Goal: Task Accomplishment & Management: Manage account settings

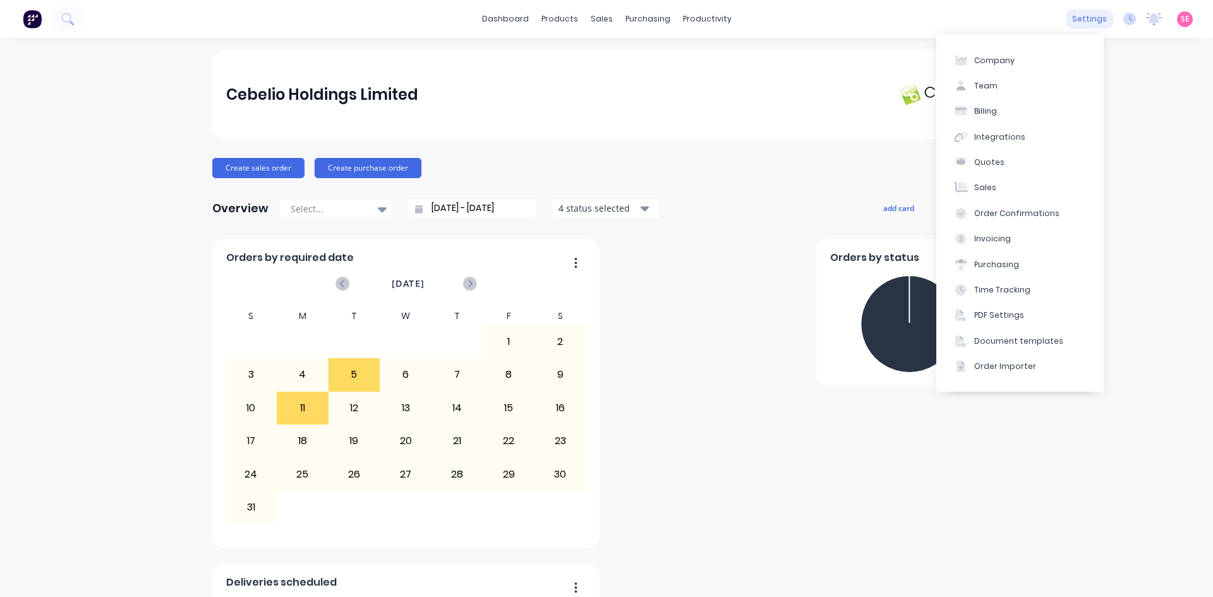
click at [1090, 16] on div "settings" at bounding box center [1088, 18] width 47 height 19
click at [1002, 63] on div "Company" at bounding box center [994, 60] width 40 height 11
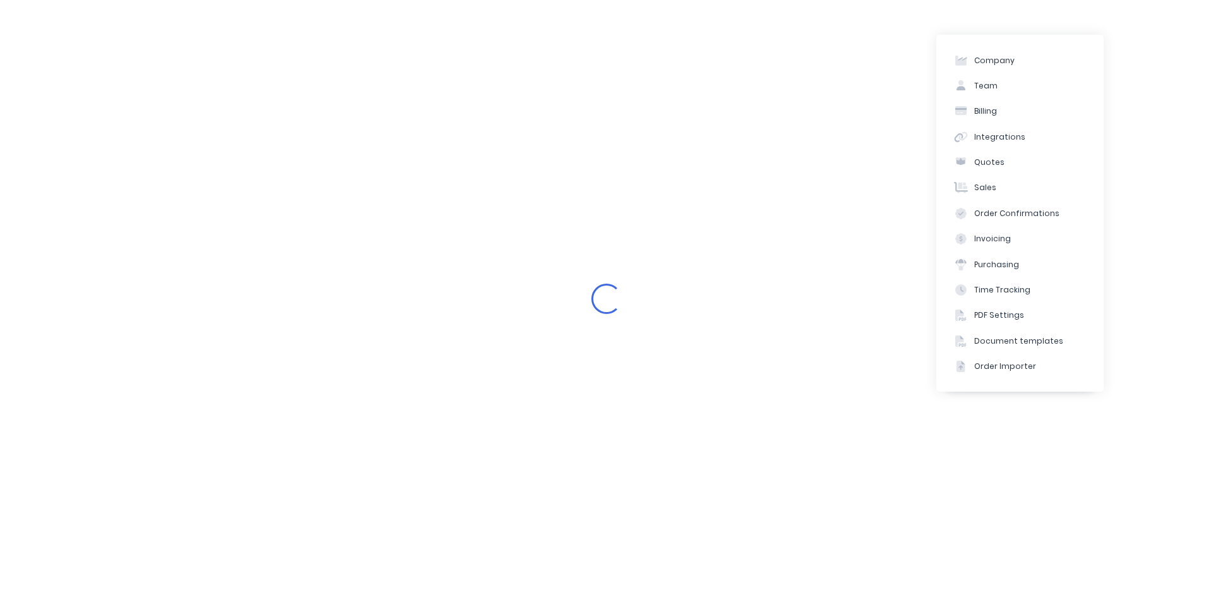
select select "NZ"
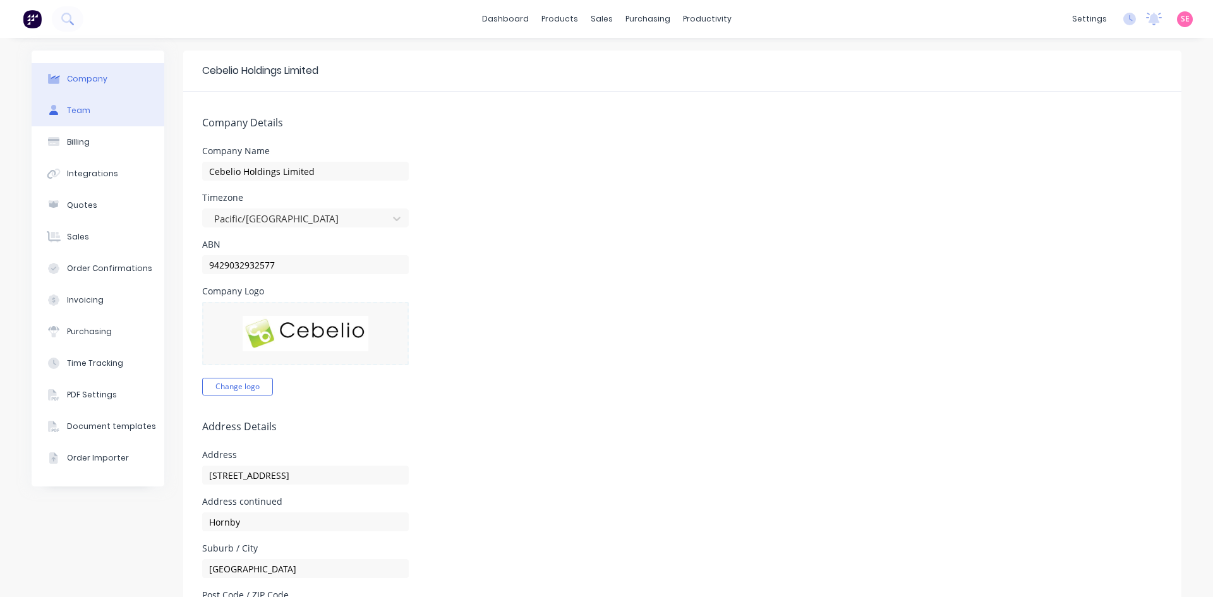
click at [97, 123] on button "Team" at bounding box center [98, 111] width 133 height 32
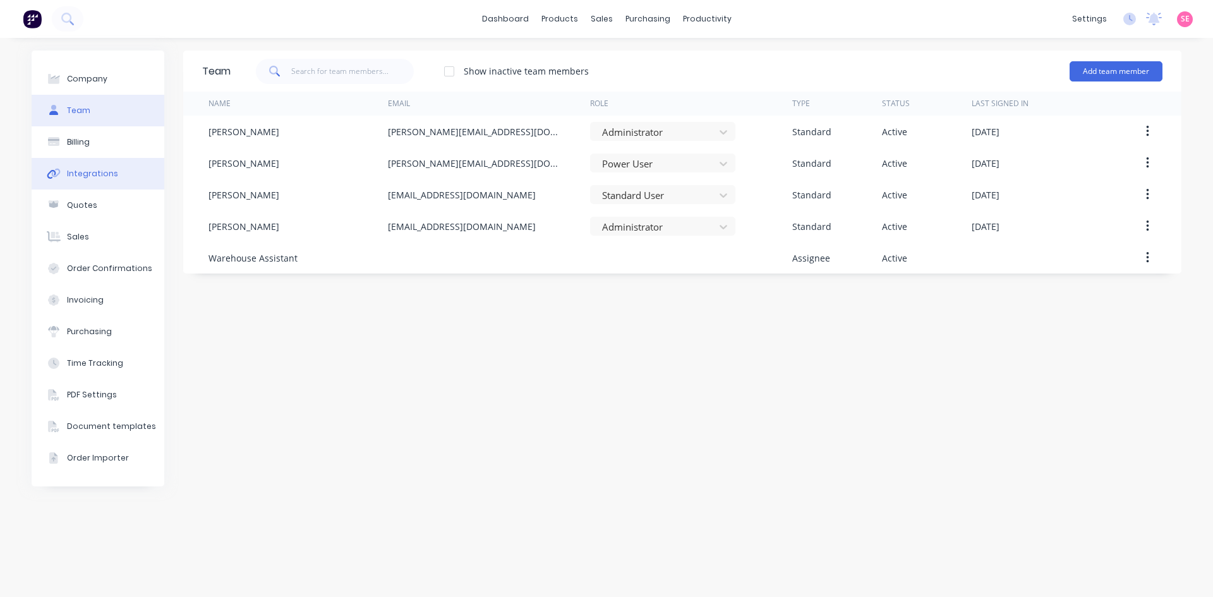
click at [90, 162] on button "Integrations" at bounding box center [98, 174] width 133 height 32
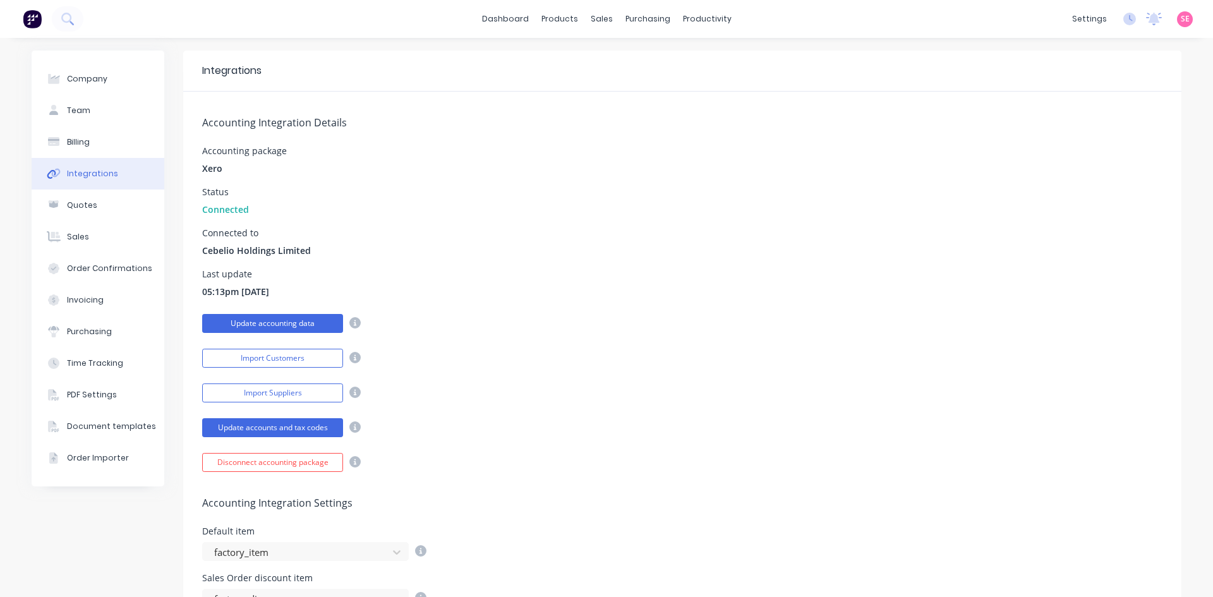
click at [261, 320] on button "Update accounting data" at bounding box center [272, 323] width 141 height 19
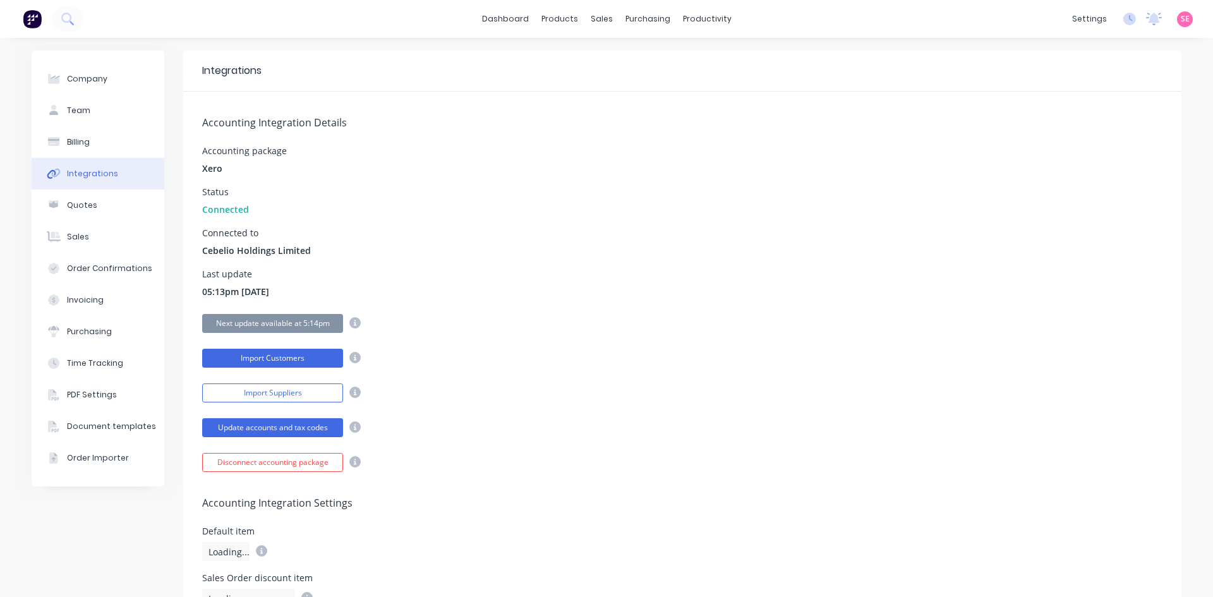
click at [300, 364] on button "Import Customers" at bounding box center [272, 358] width 141 height 19
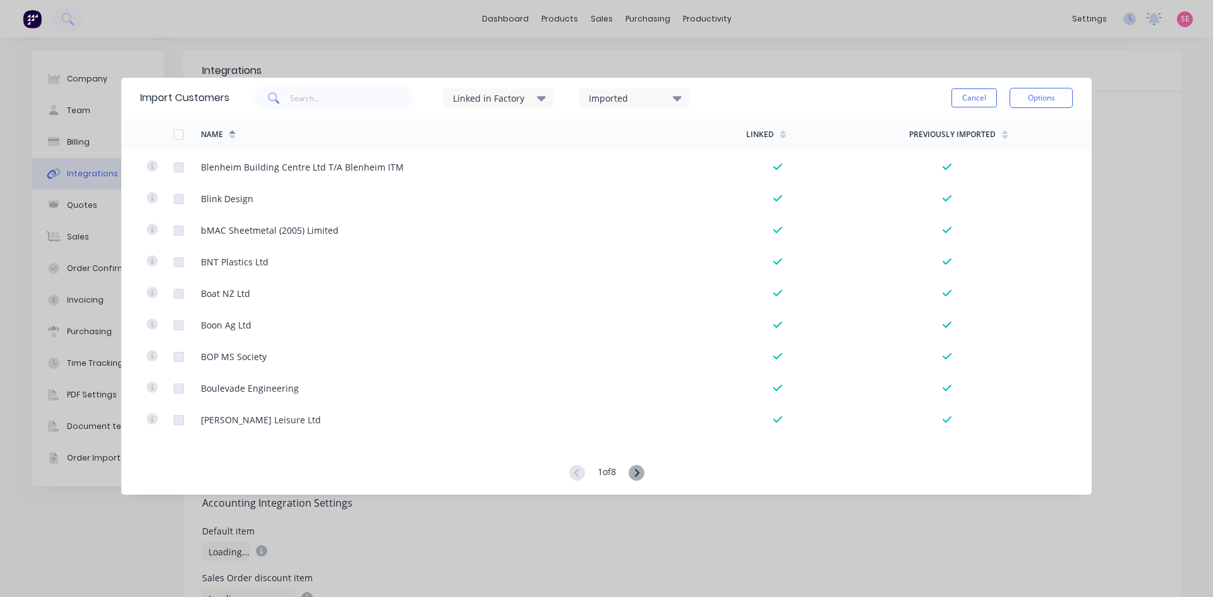
scroll to position [2869, 0]
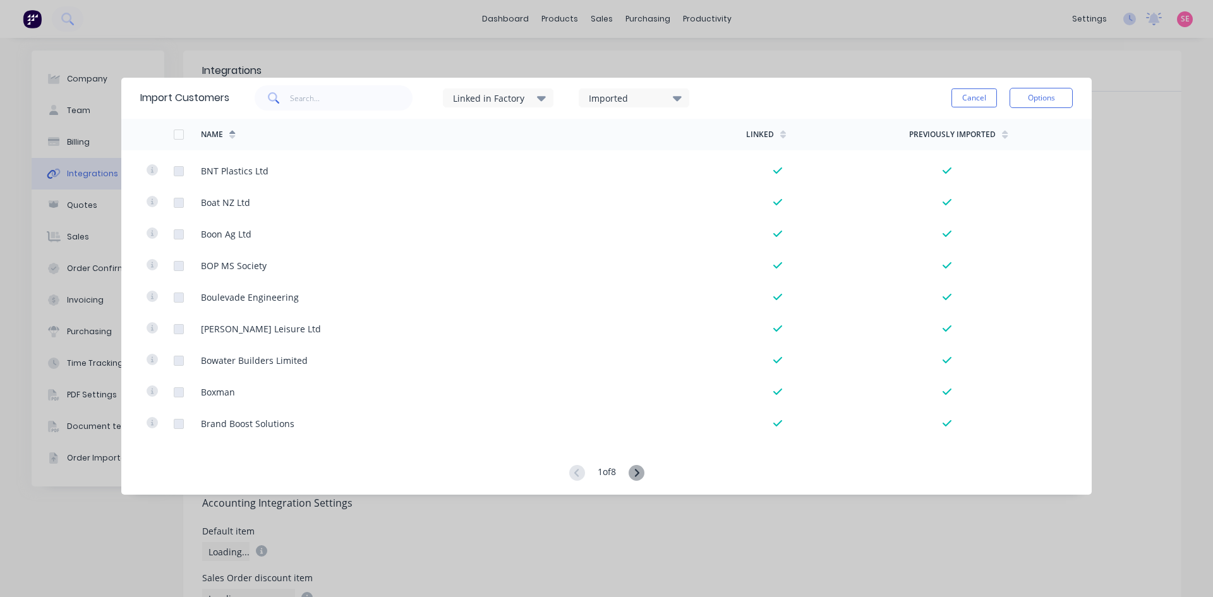
click at [640, 477] on icon at bounding box center [636, 473] width 16 height 16
click at [637, 467] on icon at bounding box center [636, 473] width 16 height 16
